Goal: Information Seeking & Learning: Learn about a topic

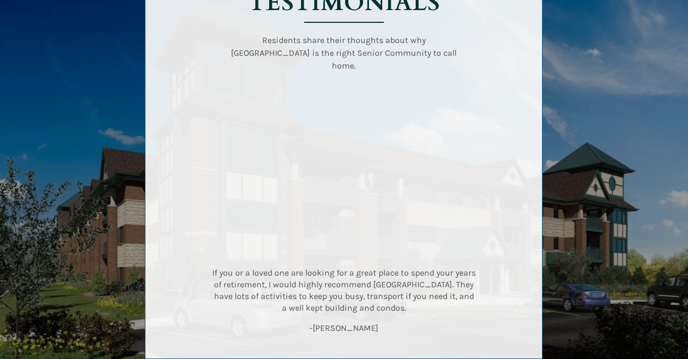
scroll to position [1526, 0]
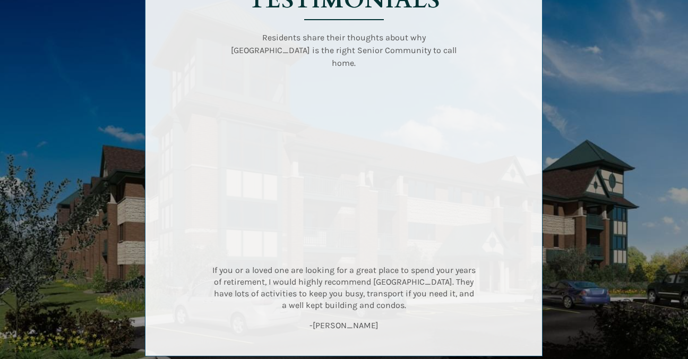
click at [589, 134] on div at bounding box center [344, 162] width 498 height 436
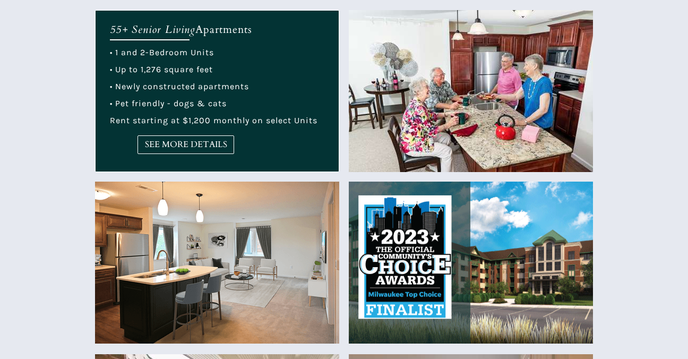
scroll to position [425, 0]
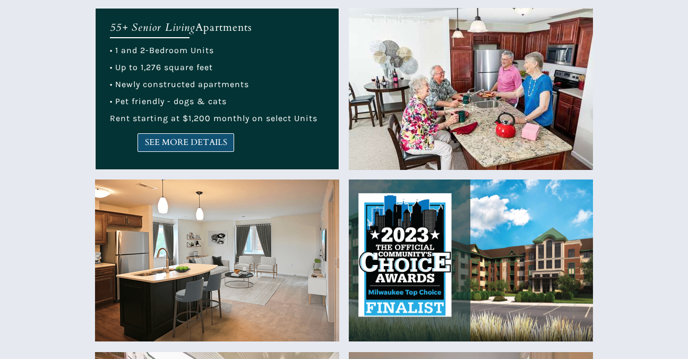
click at [203, 145] on span "SEE MORE DETAILS" at bounding box center [186, 142] width 96 height 10
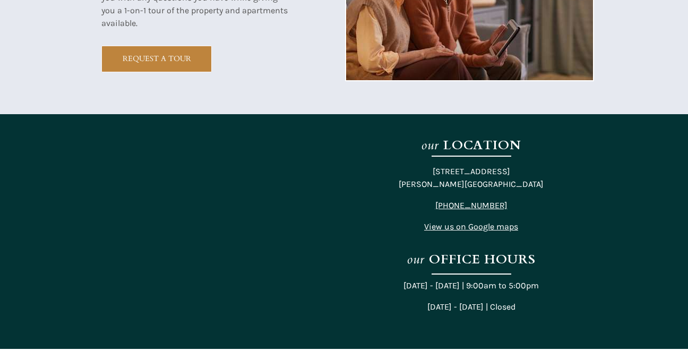
scroll to position [2025, 0]
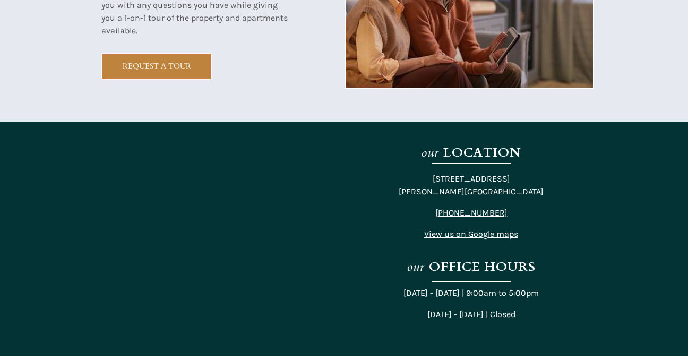
scroll to position [2019, 0]
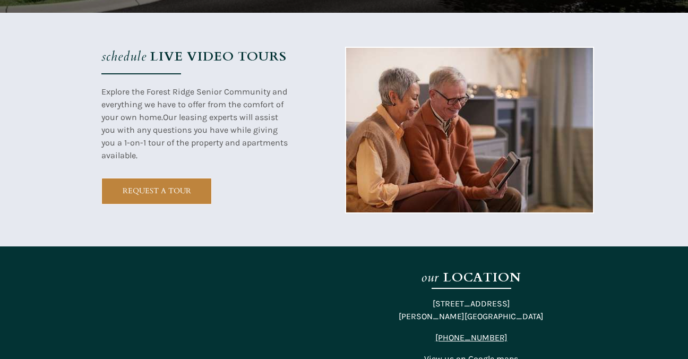
click at [36, 251] on div at bounding box center [344, 363] width 688 height 235
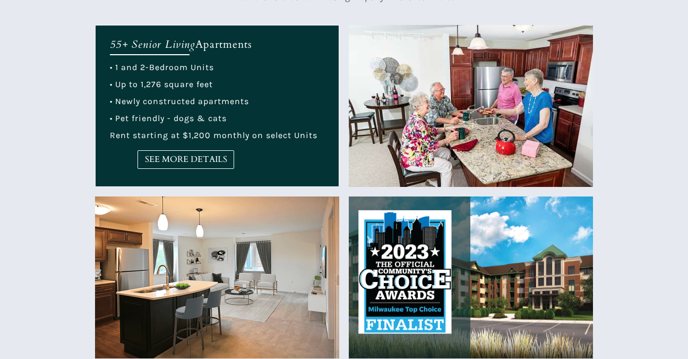
scroll to position [410, 0]
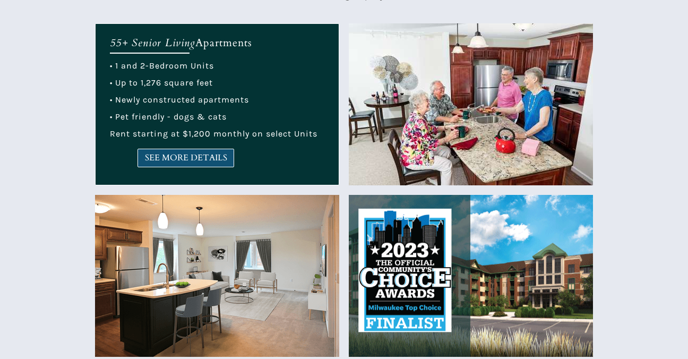
click at [190, 153] on span "SEE MORE DETAILS" at bounding box center [186, 158] width 96 height 10
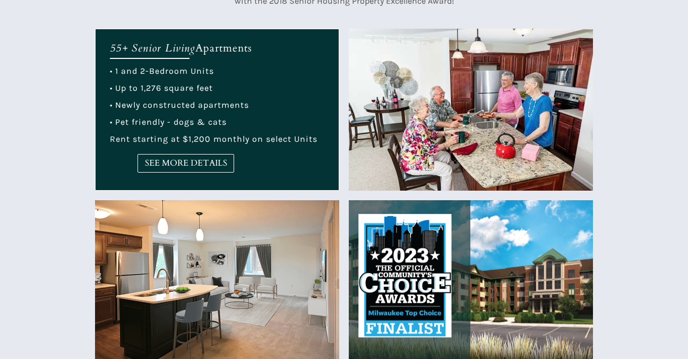
scroll to position [401, 0]
